Goal: Obtain resource: Download file/media

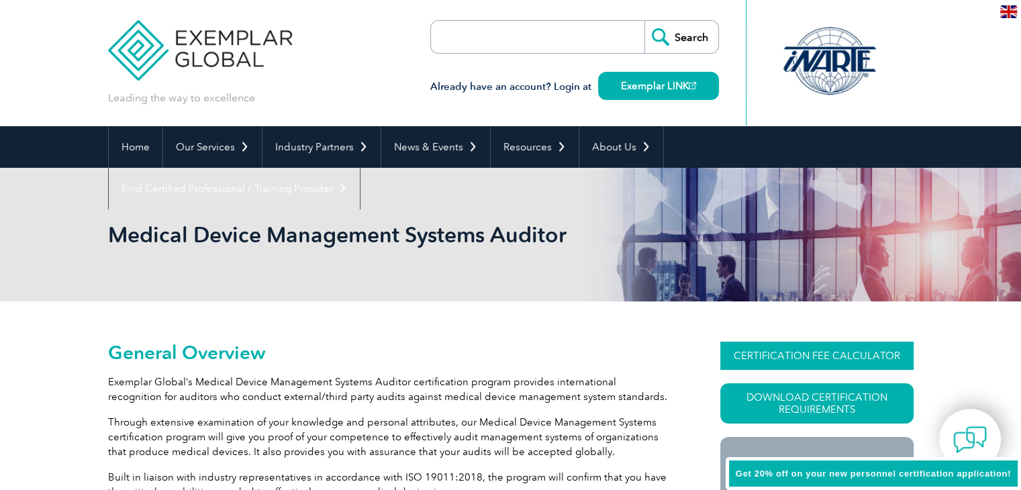
click at [758, 358] on link "CERTIFICATION FEE CALCULATOR" at bounding box center [816, 356] width 193 height 28
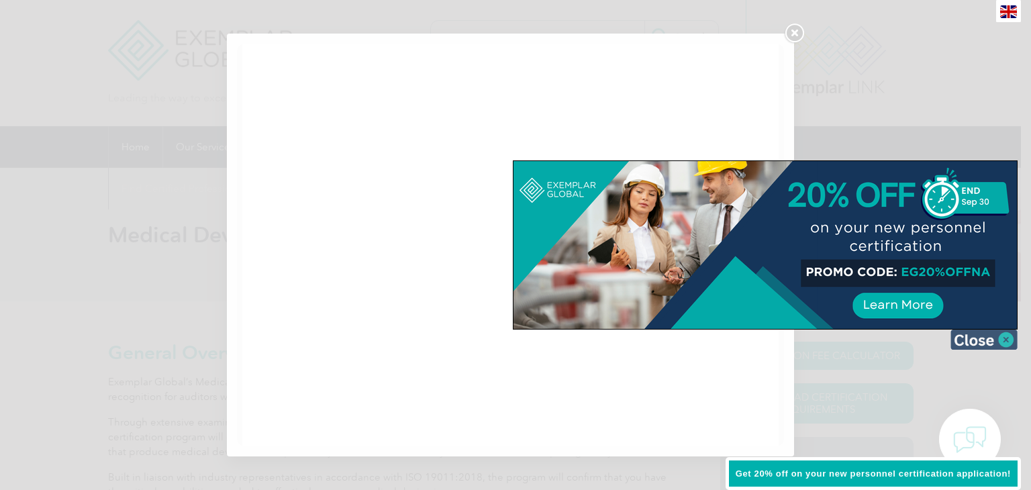
click at [1006, 338] on img at bounding box center [984, 340] width 67 height 20
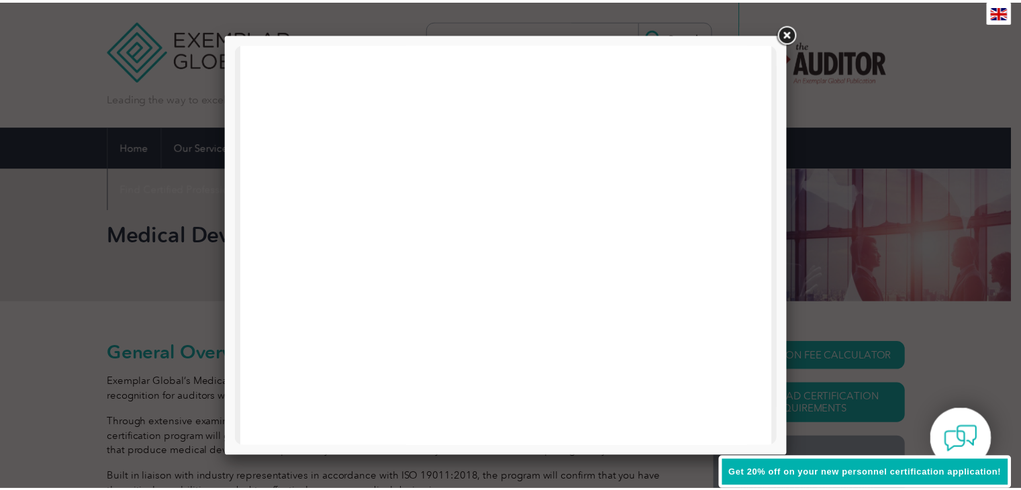
scroll to position [354, 0]
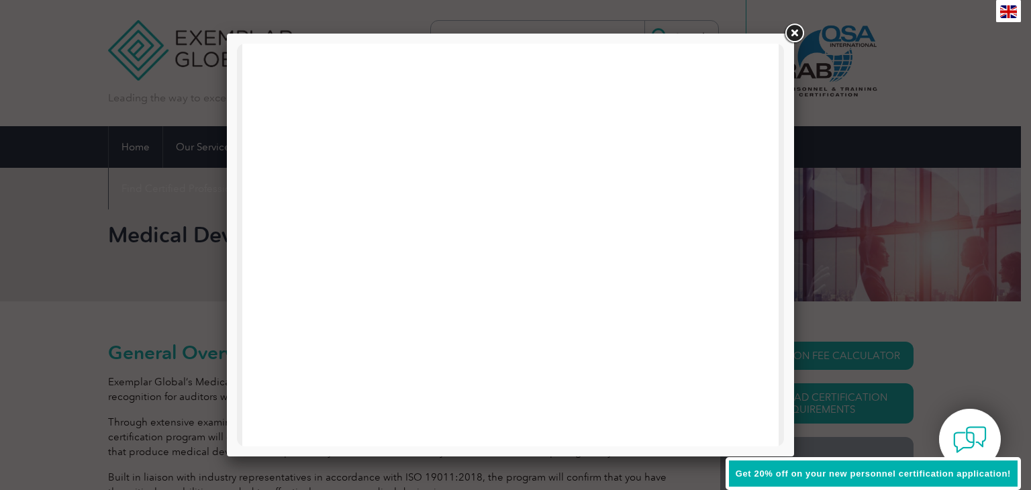
click at [795, 32] on link at bounding box center [794, 33] width 24 height 24
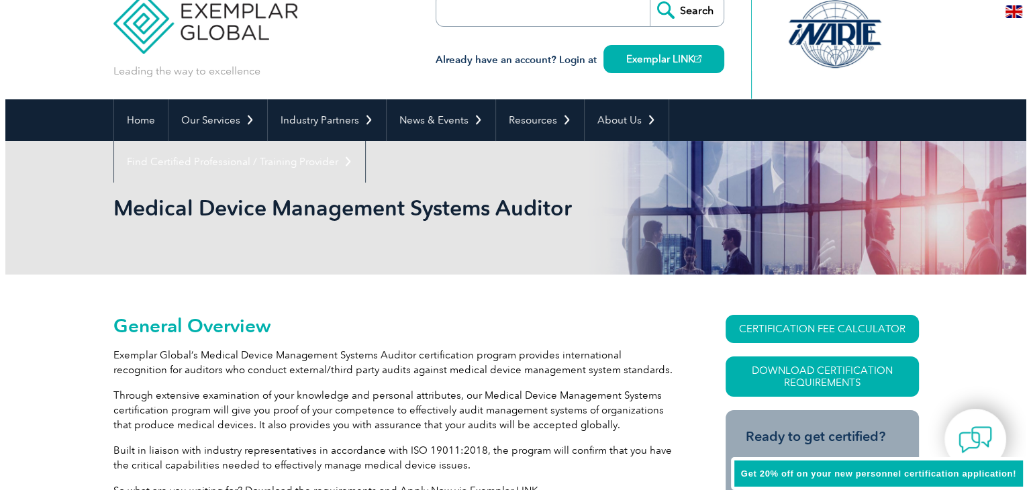
scroll to position [0, 0]
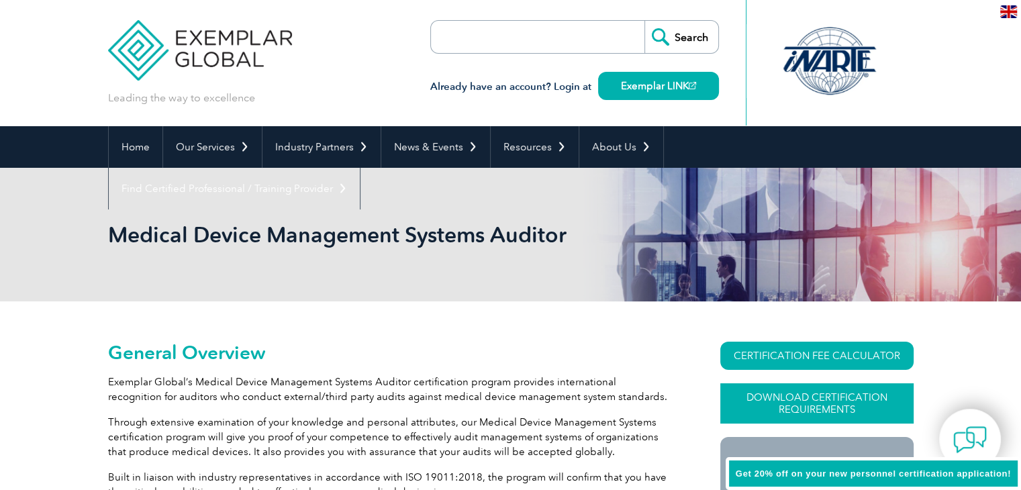
click at [763, 410] on link "Download Certification Requirements" at bounding box center [816, 403] width 193 height 40
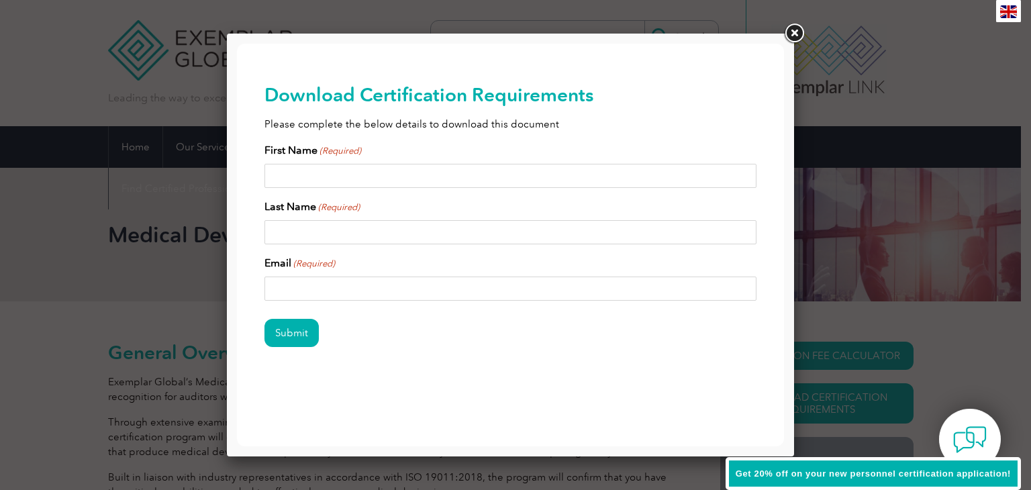
click at [405, 171] on input "First Name (Required)" at bounding box center [511, 176] width 493 height 24
type input "n"
type input "[PERSON_NAME]"
click at [355, 230] on input "Last Name (Required)" at bounding box center [511, 232] width 493 height 24
type input "[PERSON_NAME]"
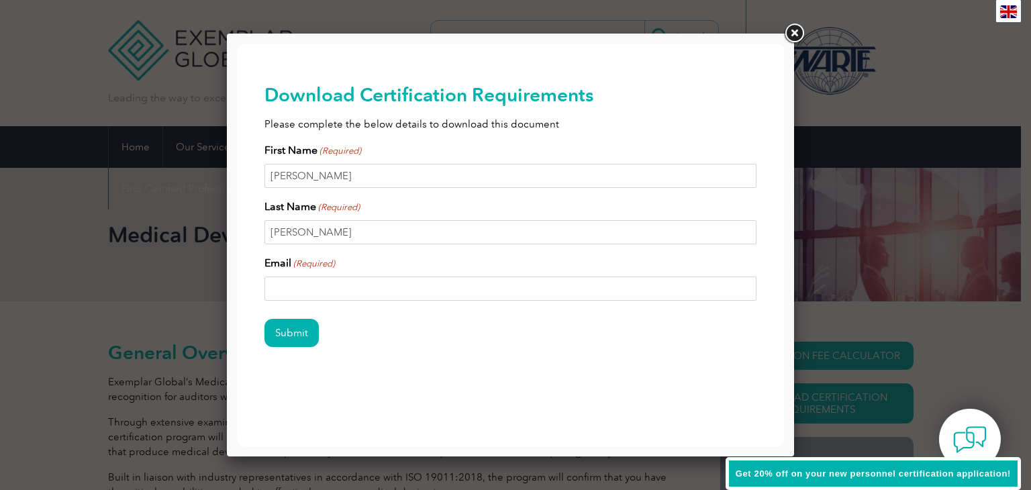
click at [347, 299] on input "Email (Required)" at bounding box center [511, 289] width 493 height 24
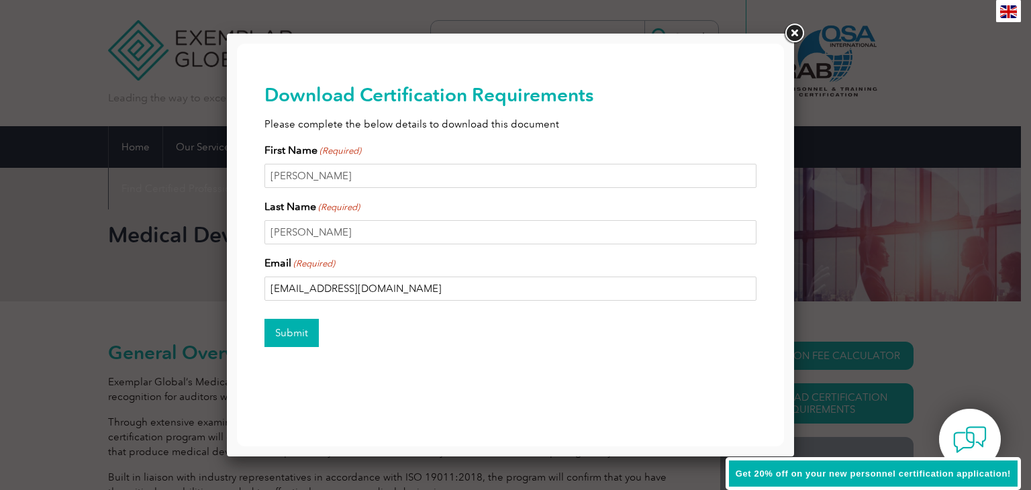
type input "[EMAIL_ADDRESS][DOMAIN_NAME]"
click at [301, 323] on input "Submit" at bounding box center [292, 333] width 54 height 28
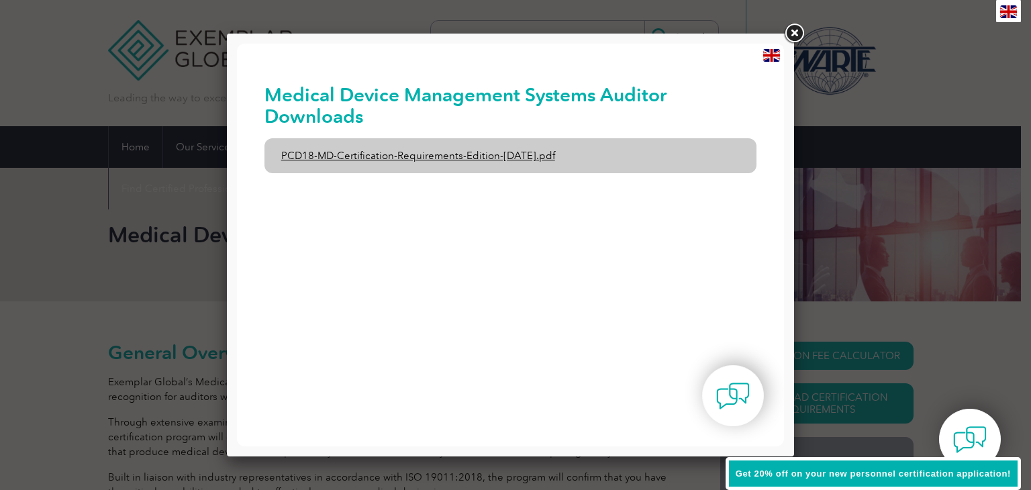
click at [412, 165] on link "PCD18-MD-Certification-Requirements-Edition-[DATE].pdf" at bounding box center [511, 155] width 493 height 35
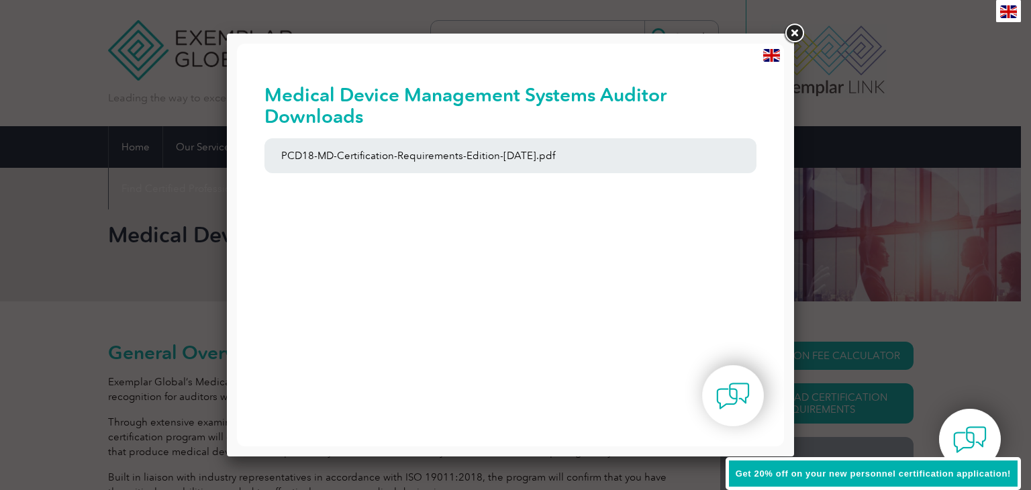
click at [792, 35] on link at bounding box center [794, 33] width 24 height 24
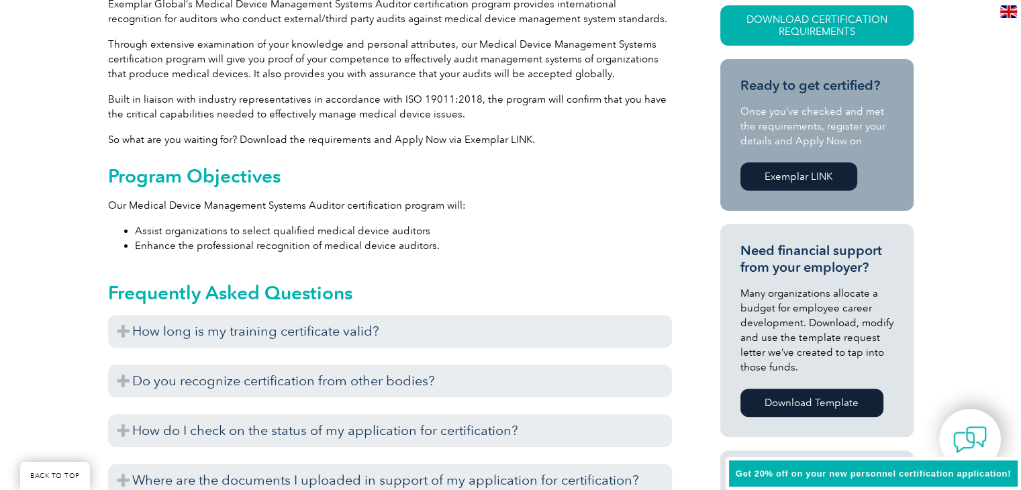
scroll to position [406, 0]
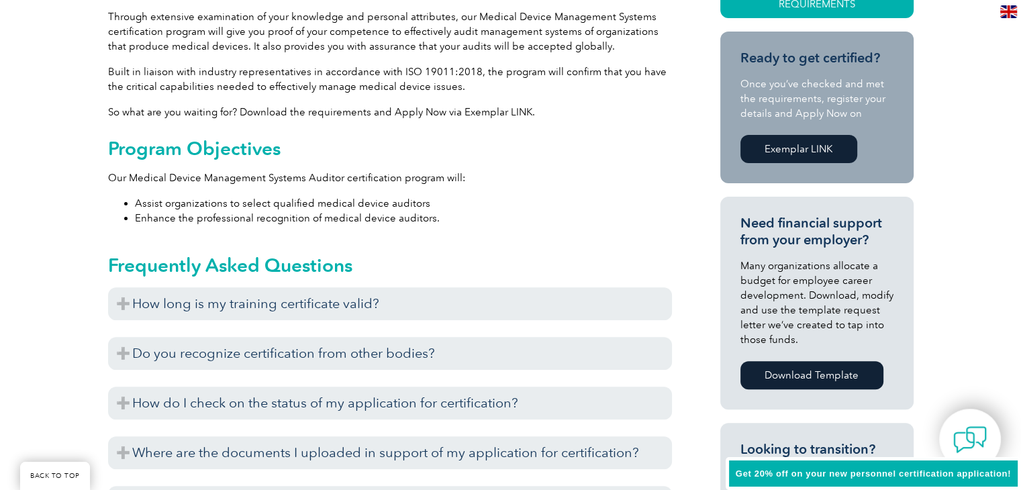
click at [829, 146] on link "Exemplar LINK" at bounding box center [799, 149] width 117 height 28
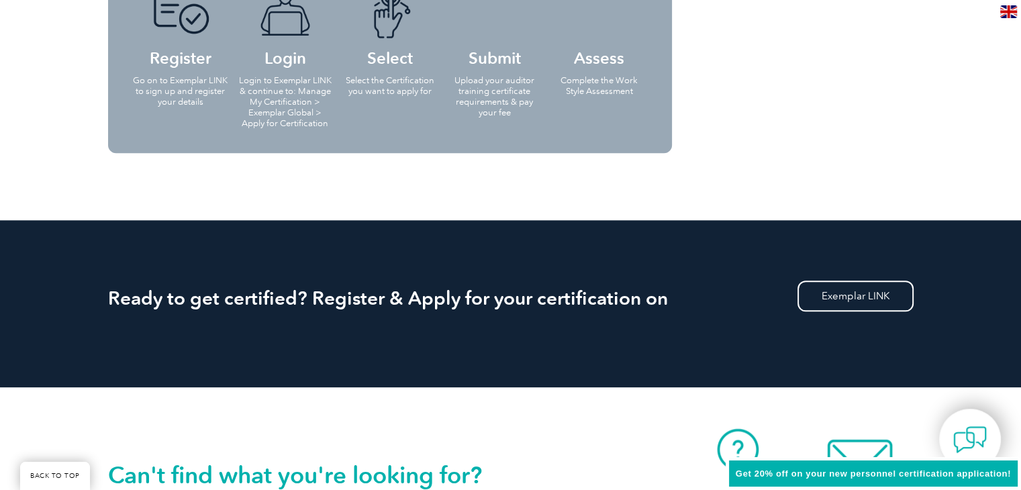
scroll to position [1297, 0]
click at [814, 291] on link "Exemplar LINK" at bounding box center [856, 296] width 116 height 31
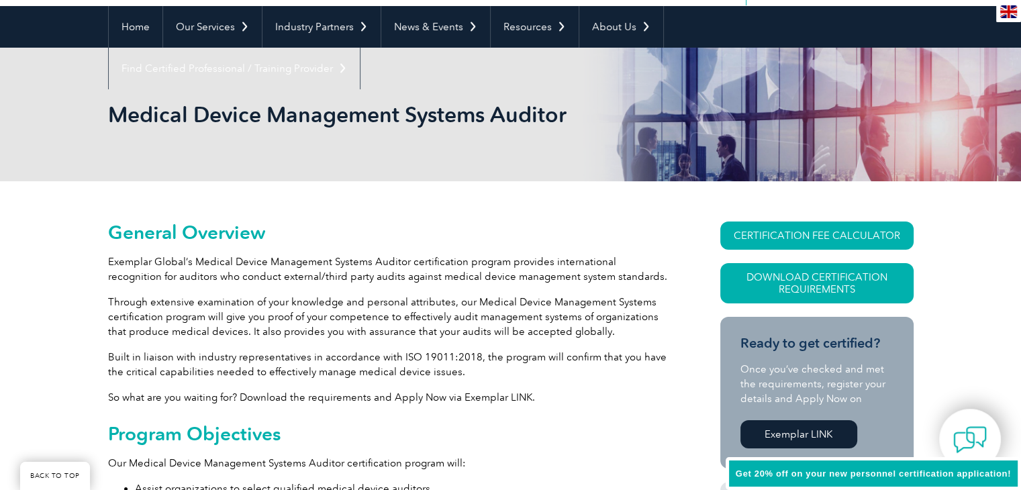
scroll to position [74, 0]
